Goal: Task Accomplishment & Management: Complete application form

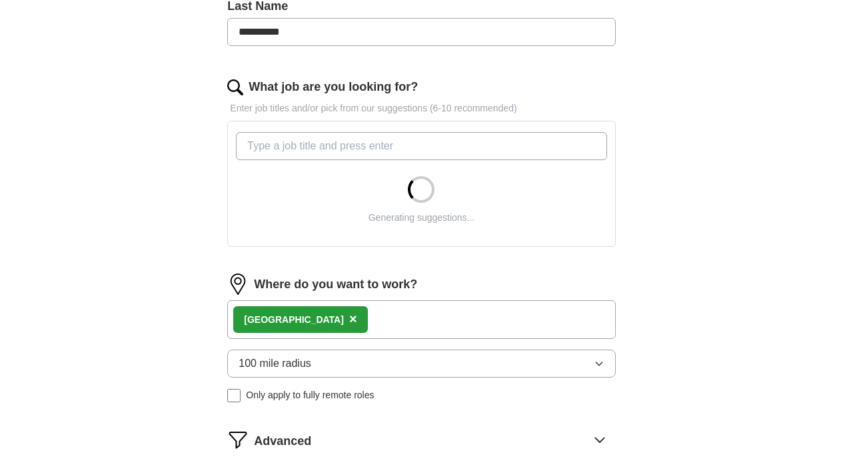
scroll to position [443, 0]
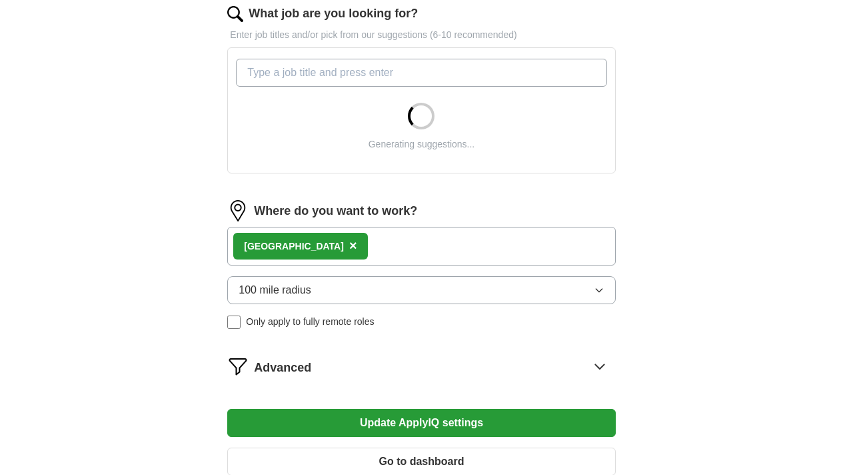
click at [349, 248] on span "×" at bounding box center [353, 245] width 8 height 15
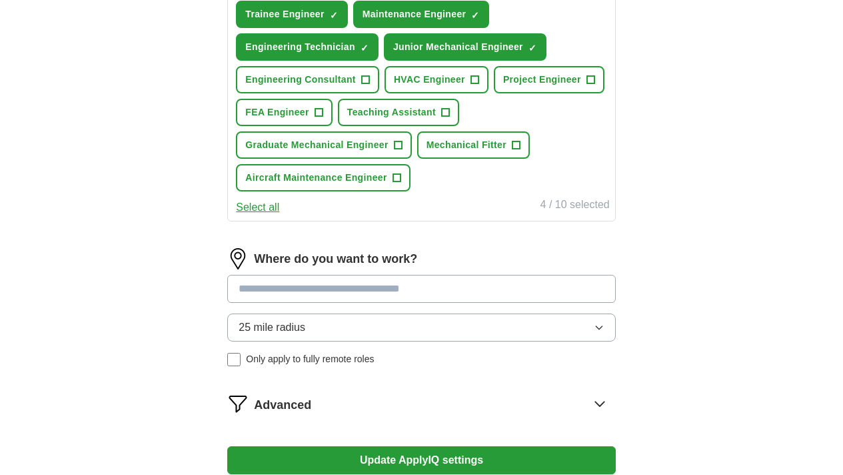
scroll to position [545, 0]
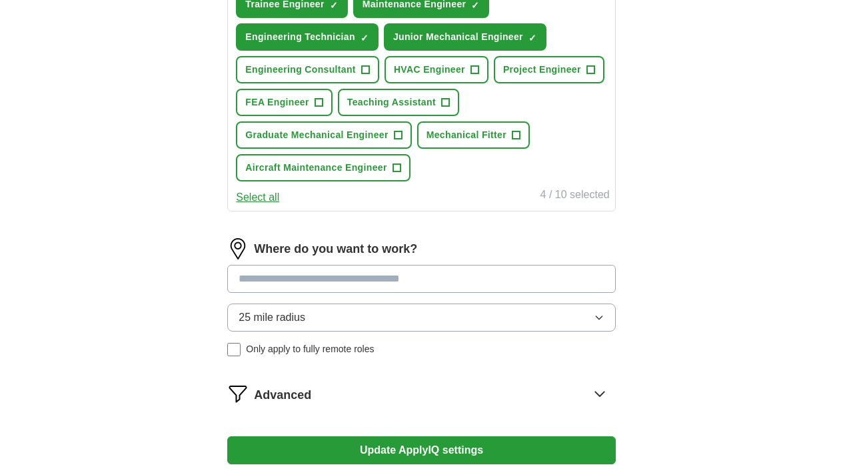
click at [333, 293] on input at bounding box center [421, 279] width 388 height 28
click at [355, 331] on button "25 mile radius" at bounding box center [421, 317] width 388 height 28
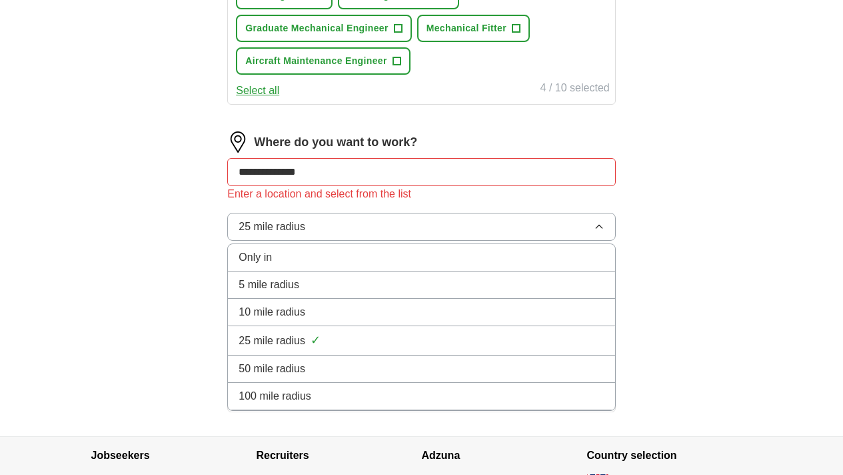
click at [321, 349] on span "✓" at bounding box center [316, 340] width 10 height 18
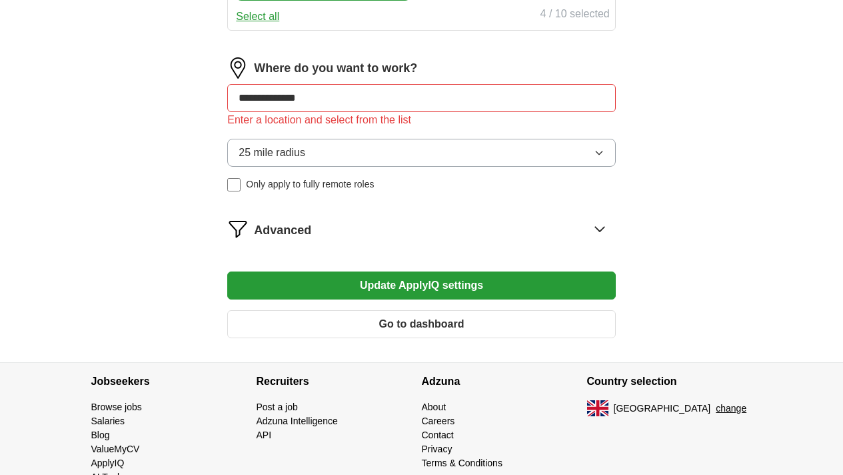
scroll to position [737, 0]
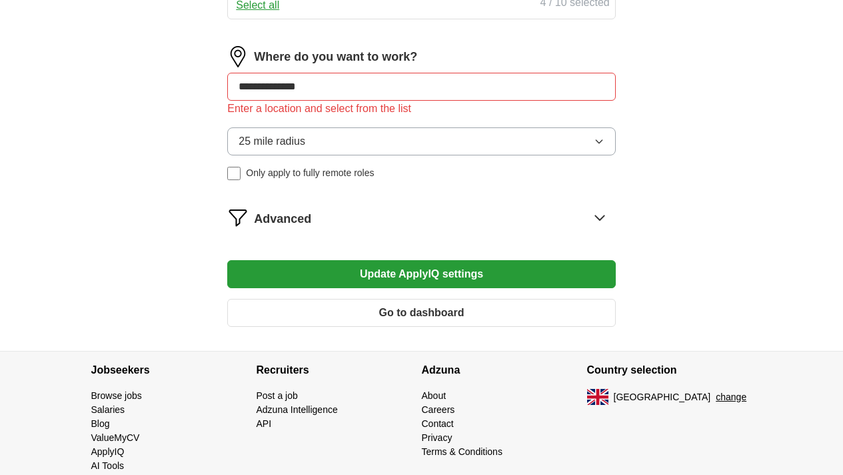
click at [345, 155] on button "25 mile radius" at bounding box center [421, 141] width 388 height 28
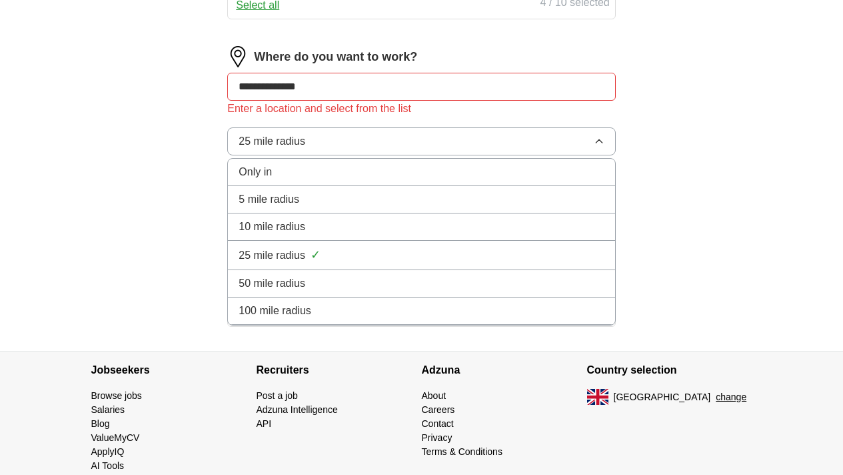
click at [311, 319] on span "100 mile radius" at bounding box center [275, 311] width 73 height 16
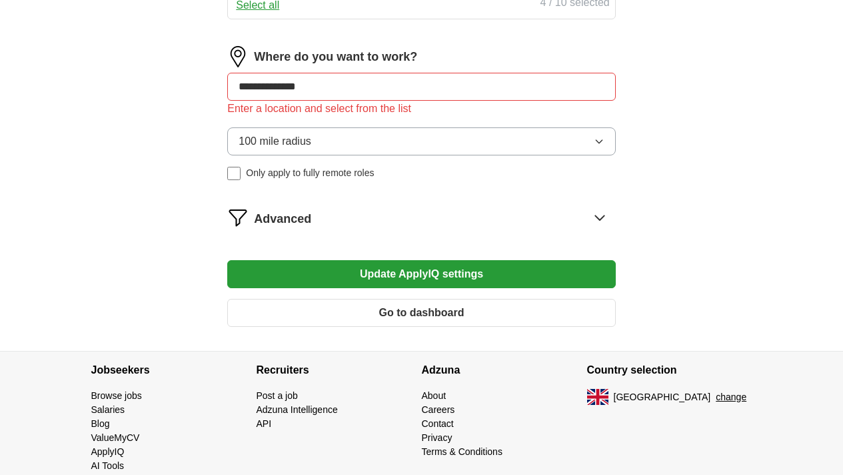
drag, startPoint x: 361, startPoint y: 157, endPoint x: 265, endPoint y: 150, distance: 95.6
click at [265, 101] on input "**********" at bounding box center [421, 87] width 388 height 28
type input "*"
type input "********"
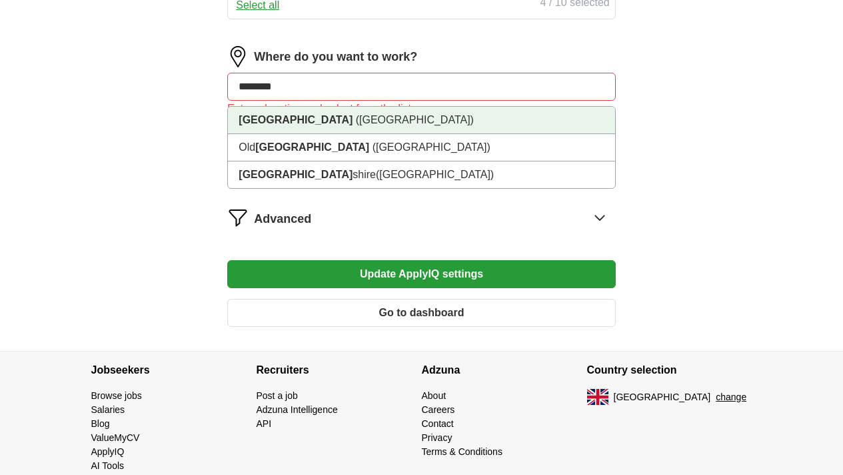
click at [323, 125] on strong "[GEOGRAPHIC_DATA]" at bounding box center [296, 119] width 114 height 11
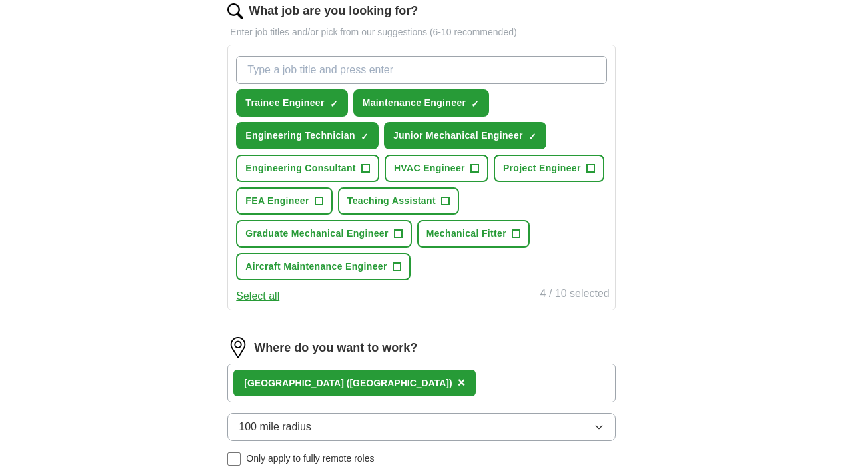
scroll to position [443, 0]
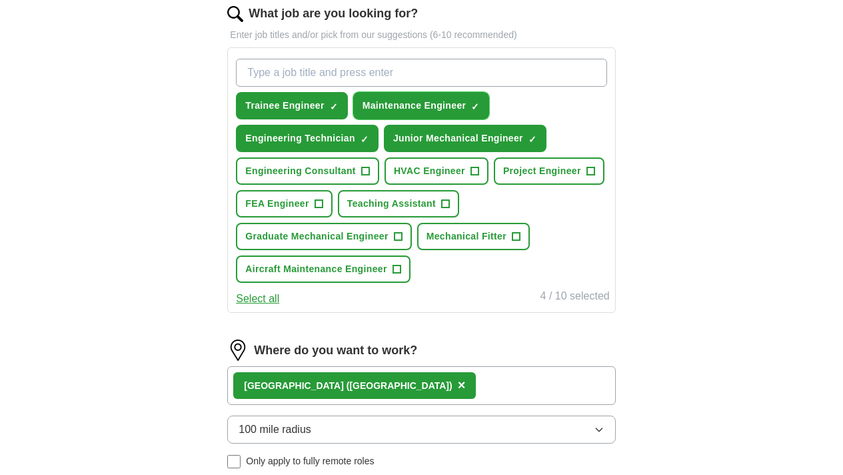
click at [0, 0] on span "×" at bounding box center [0, 0] width 0 height 0
click at [480, 103] on span "+" at bounding box center [476, 106] width 8 height 11
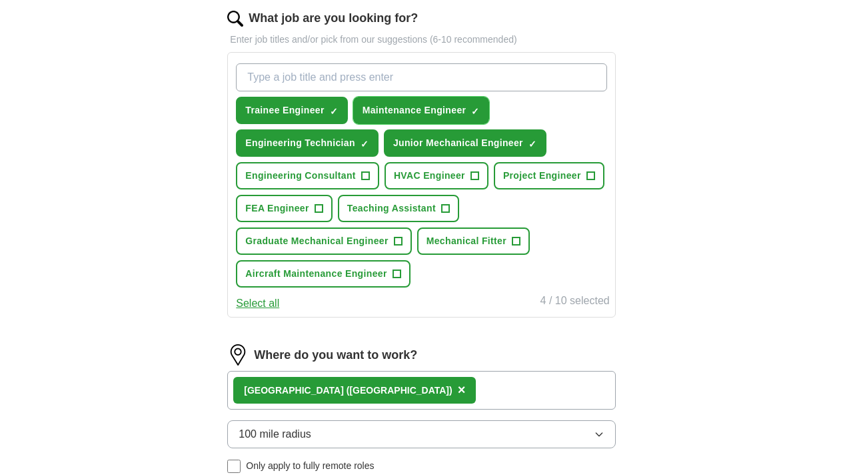
scroll to position [435, 0]
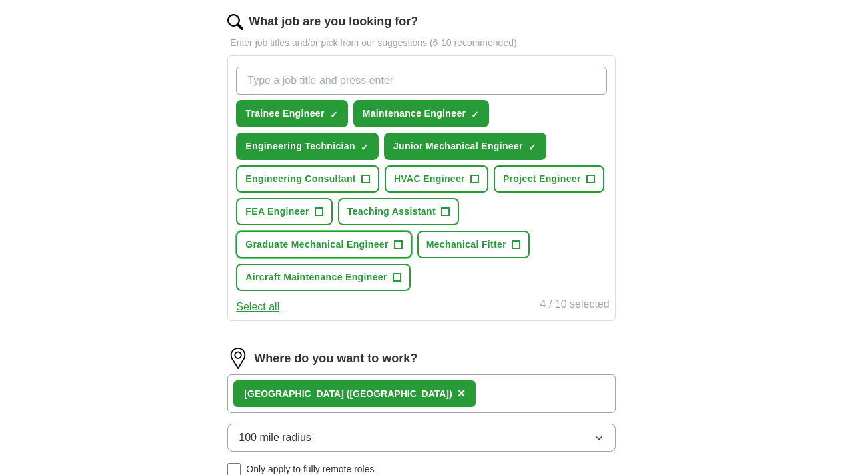
click at [402, 250] on span "+" at bounding box center [398, 244] width 8 height 11
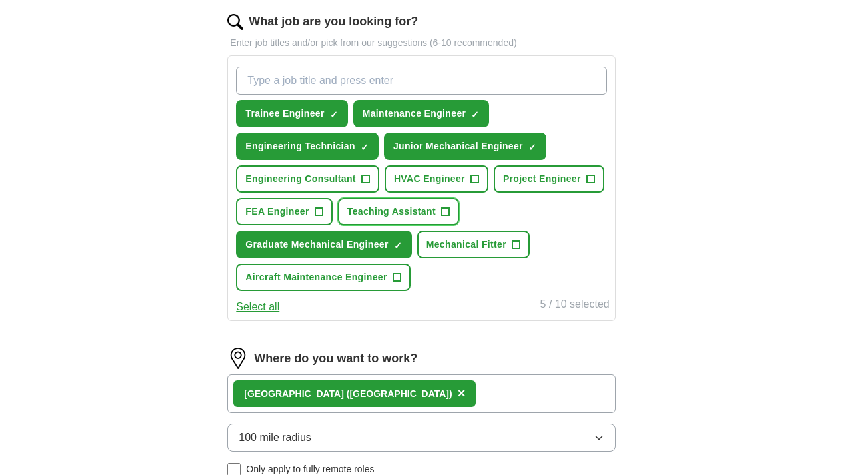
click at [441, 217] on span "+" at bounding box center [445, 212] width 8 height 11
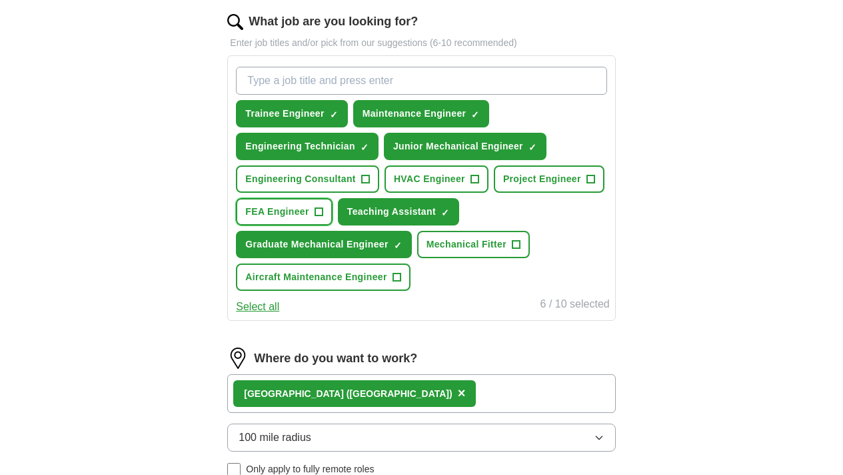
click at [309, 219] on span "FEA Engineer" at bounding box center [276, 212] width 63 height 14
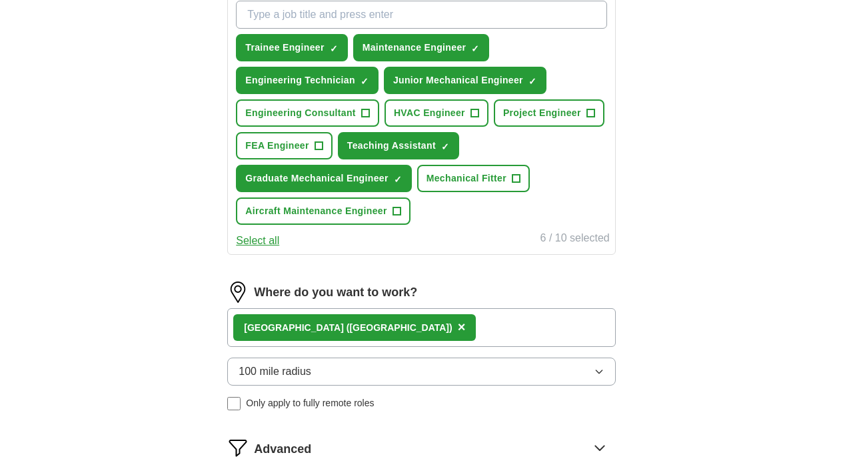
click at [279, 249] on button "Select all" at bounding box center [257, 241] width 43 height 16
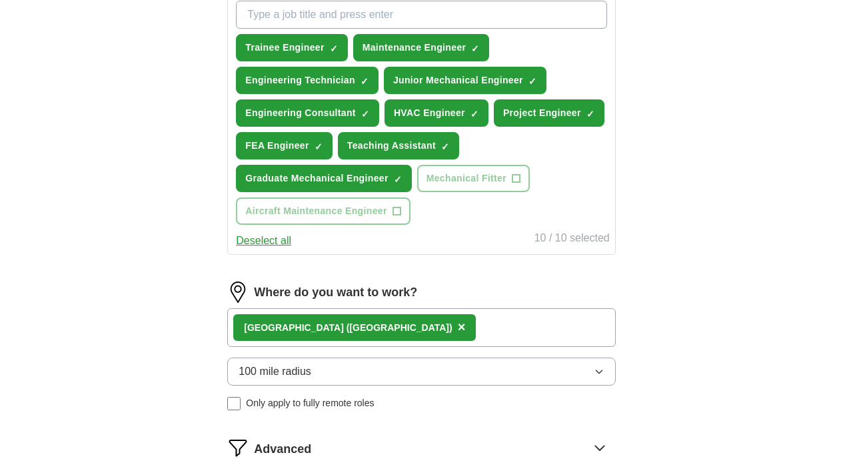
click at [291, 249] on button "Deselect all" at bounding box center [263, 241] width 55 height 16
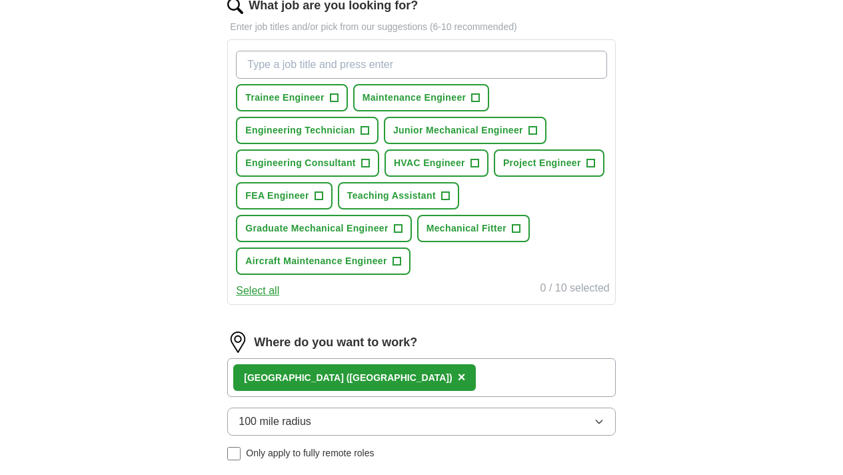
scroll to position [432, 0]
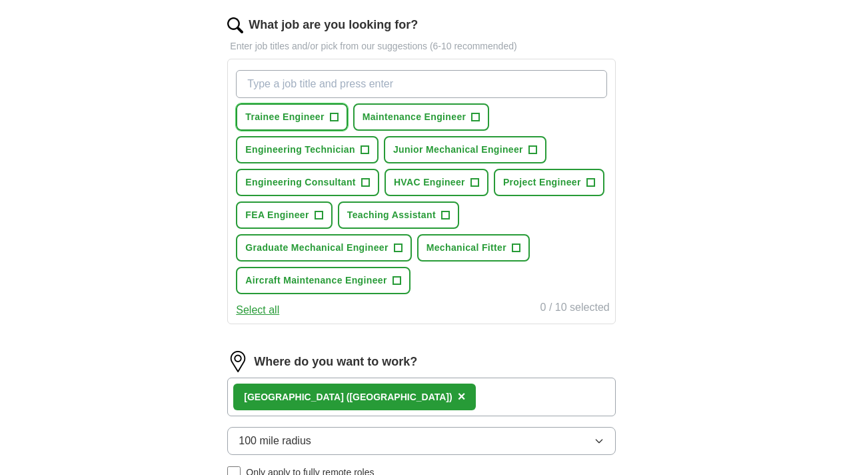
click at [324, 113] on span "Trainee Engineer" at bounding box center [284, 117] width 79 height 14
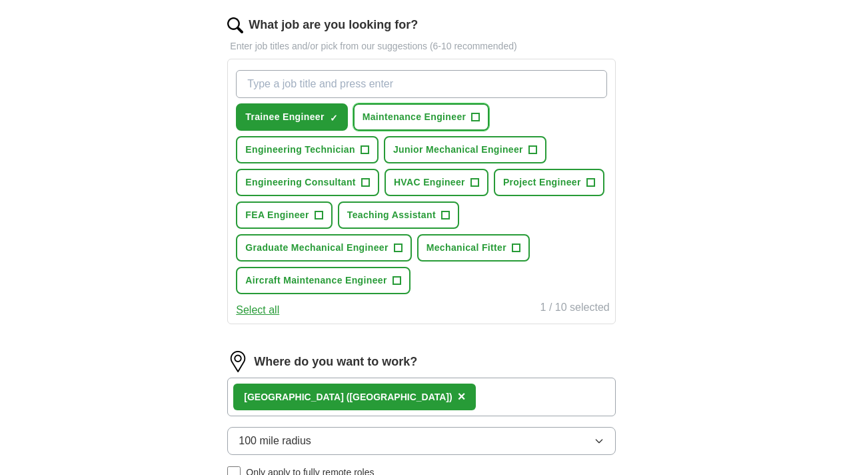
click at [454, 119] on span "Maintenance Engineer" at bounding box center [415, 117] width 104 height 14
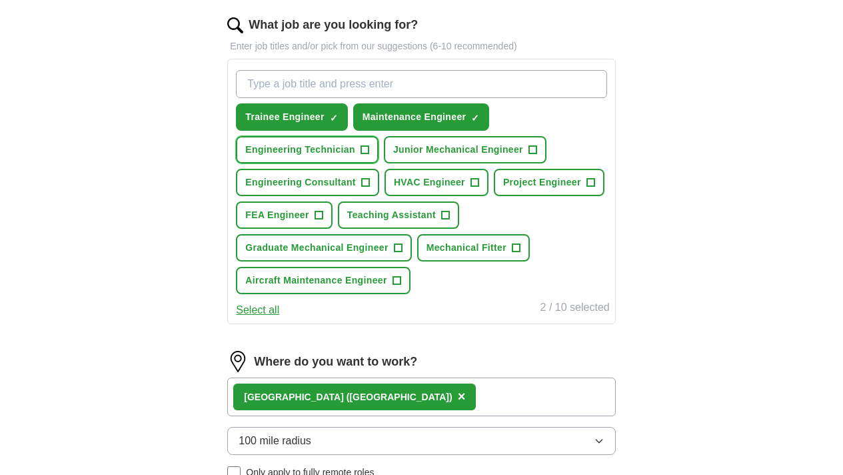
click at [355, 149] on span "Engineering Technician" at bounding box center [300, 150] width 110 height 14
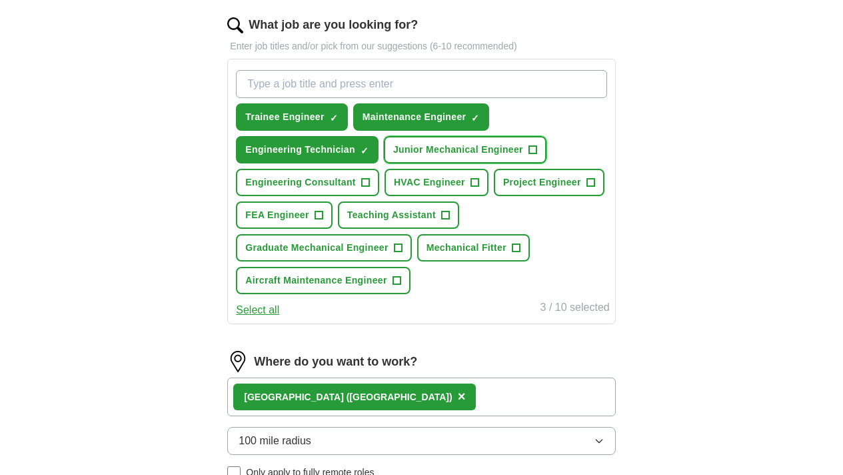
click at [393, 157] on span "Junior Mechanical Engineer" at bounding box center [458, 150] width 130 height 14
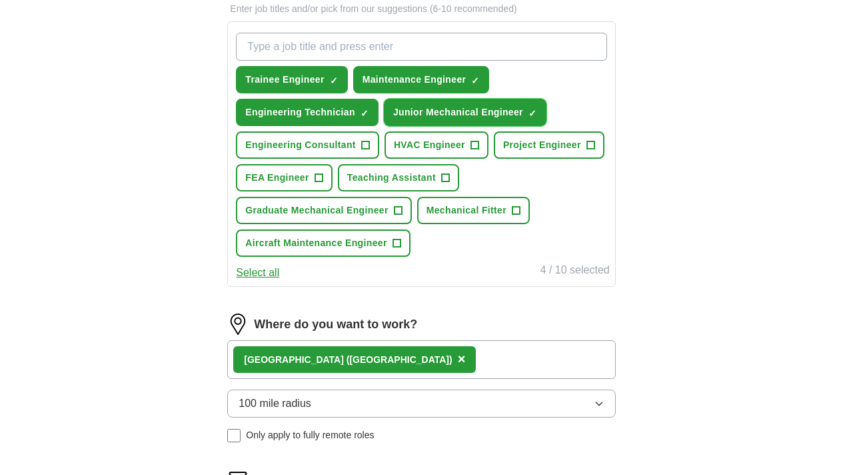
scroll to position [475, 0]
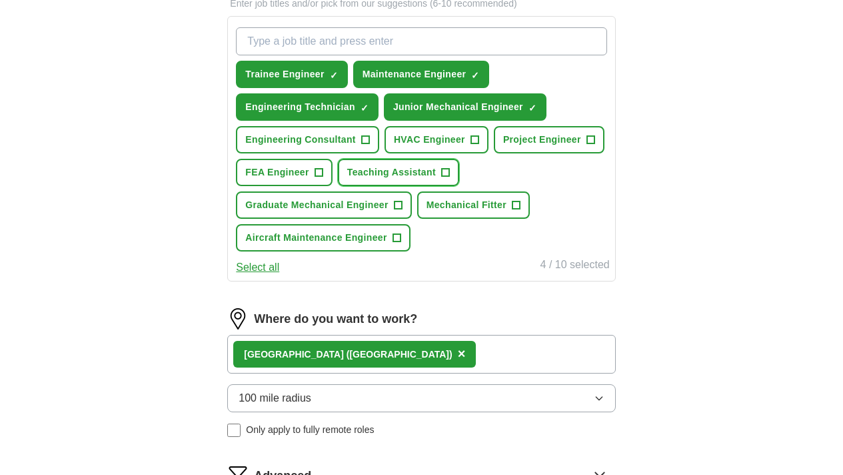
click at [353, 179] on span "Teaching Assistant" at bounding box center [391, 172] width 89 height 14
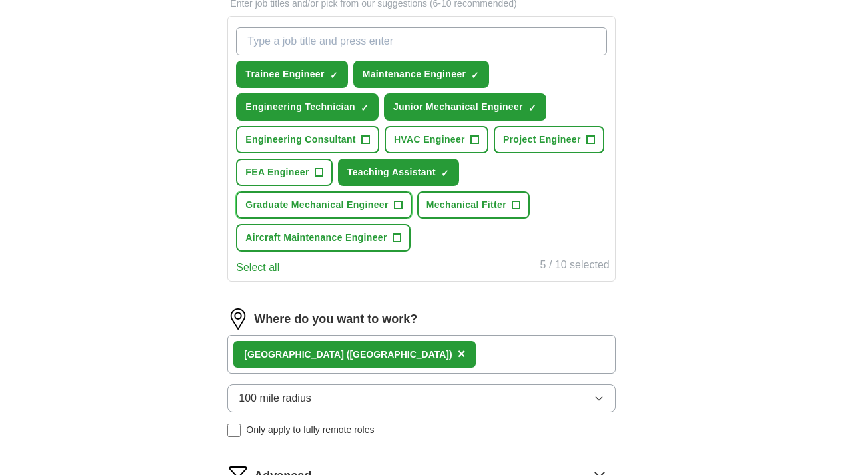
click at [353, 212] on span "Graduate Mechanical Engineer" at bounding box center [316, 205] width 143 height 14
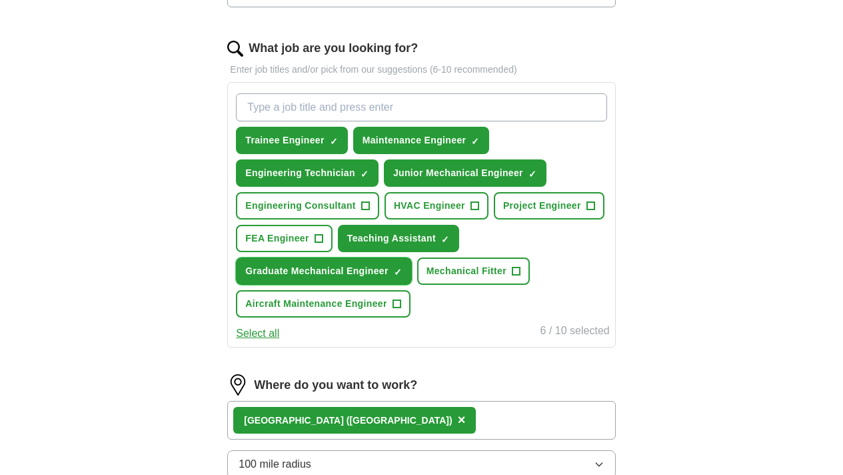
scroll to position [395, 0]
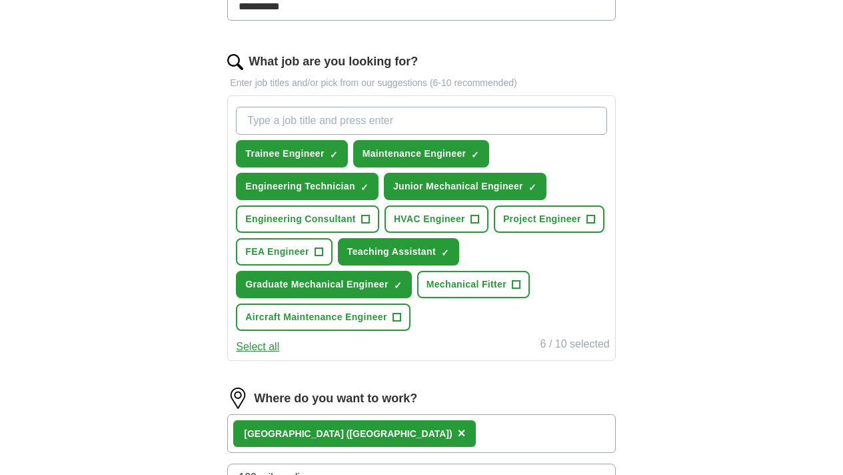
click at [388, 117] on input "What job are you looking for?" at bounding box center [421, 121] width 371 height 28
type input "[MEDICAL_DATA]"
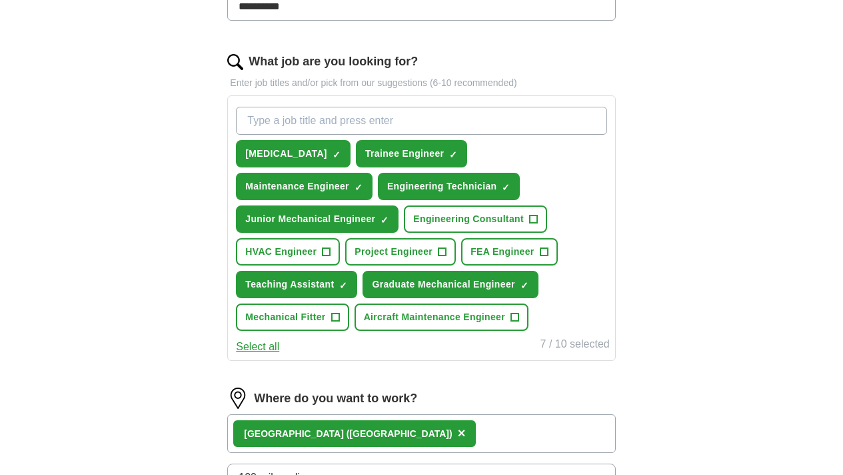
type input "u"
type input "junior engineer"
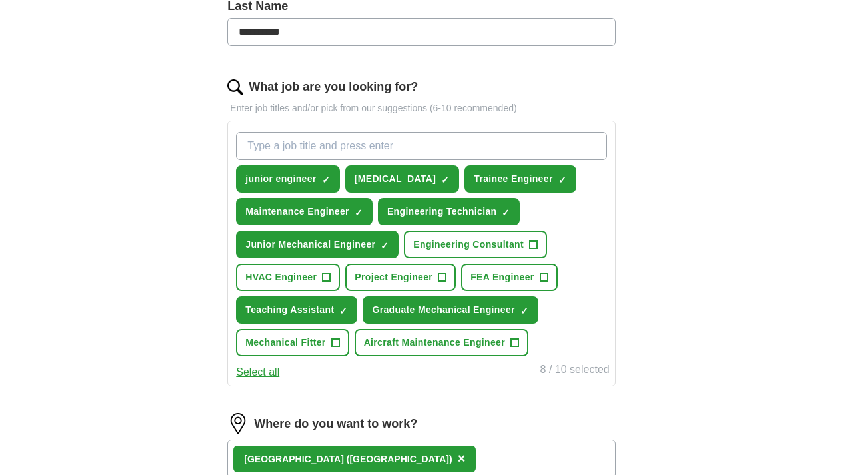
scroll to position [854, 0]
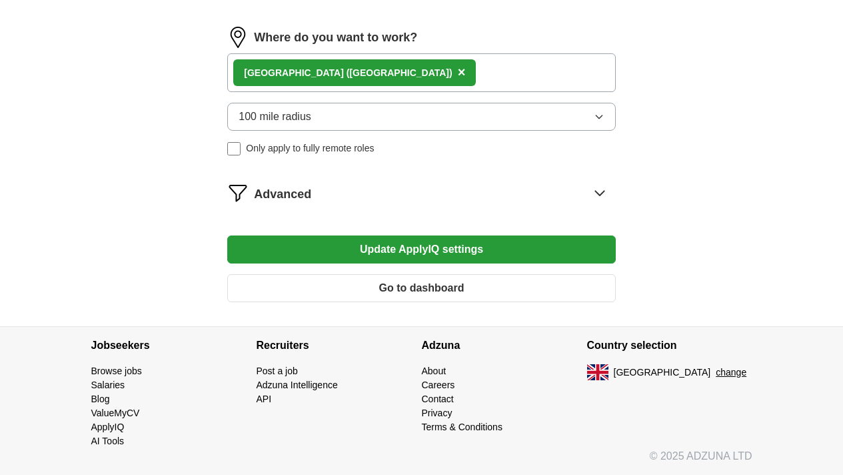
click at [352, 247] on button "Update ApplyIQ settings" at bounding box center [421, 249] width 388 height 28
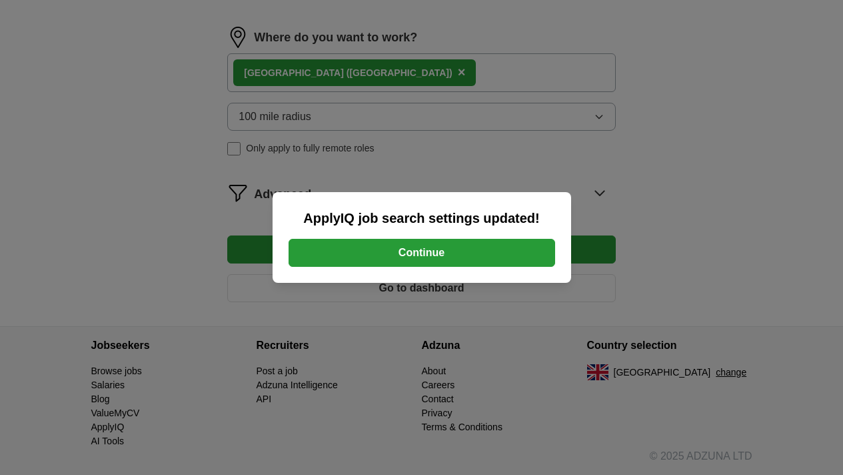
click at [480, 251] on button "Continue" at bounding box center [422, 253] width 267 height 28
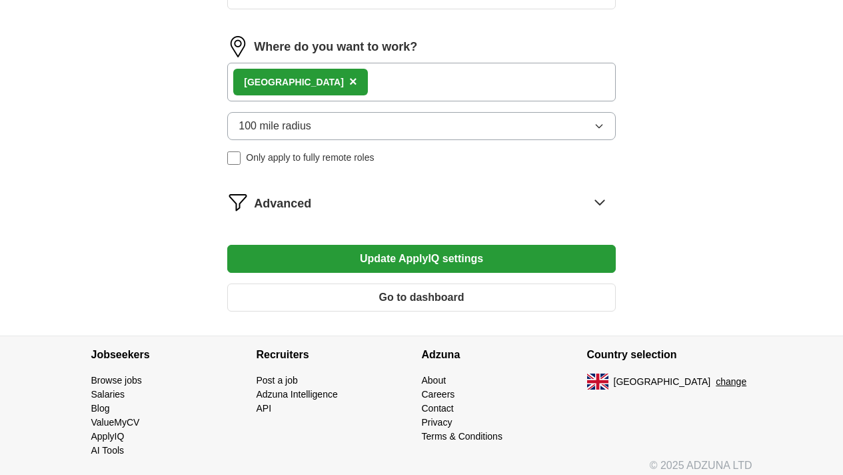
scroll to position [715, 0]
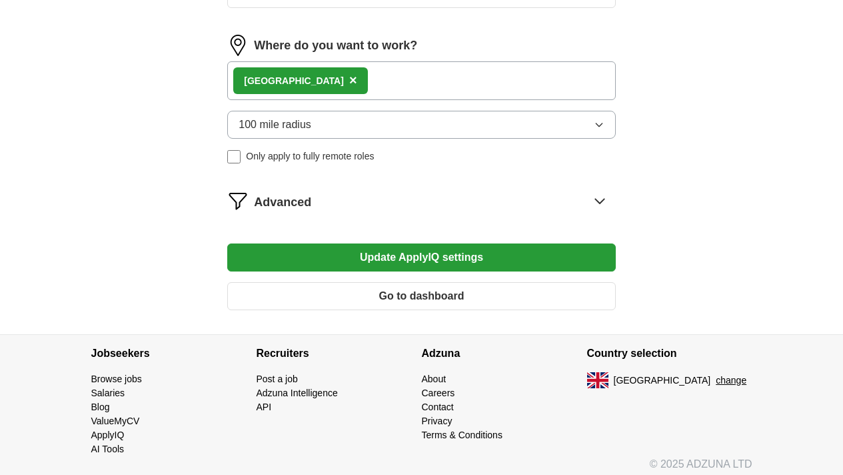
click at [311, 211] on span "Advanced" at bounding box center [282, 202] width 57 height 18
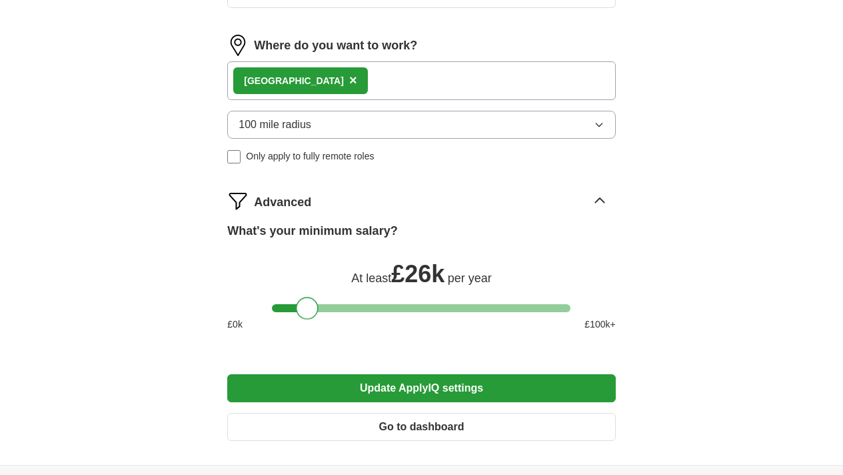
click at [309, 319] on div at bounding box center [307, 308] width 23 height 23
click at [325, 402] on button "Update ApplyIQ settings" at bounding box center [421, 388] width 388 height 28
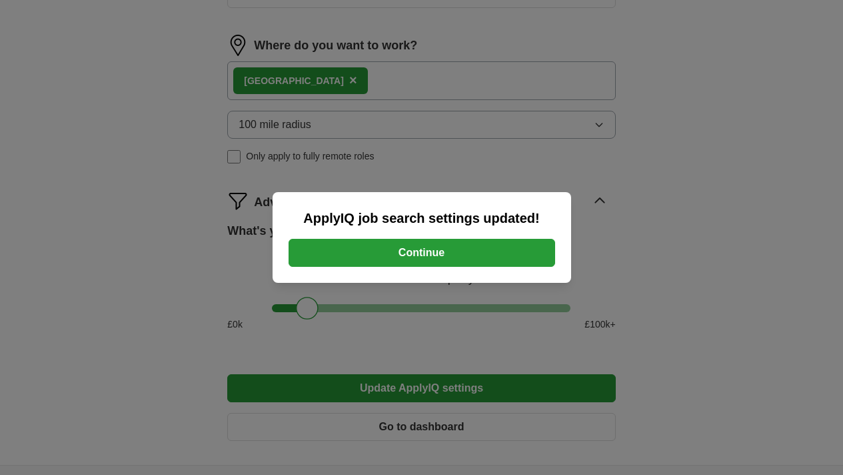
click at [453, 247] on button "Continue" at bounding box center [422, 253] width 267 height 28
